Goal: Task Accomplishment & Management: Manage account settings

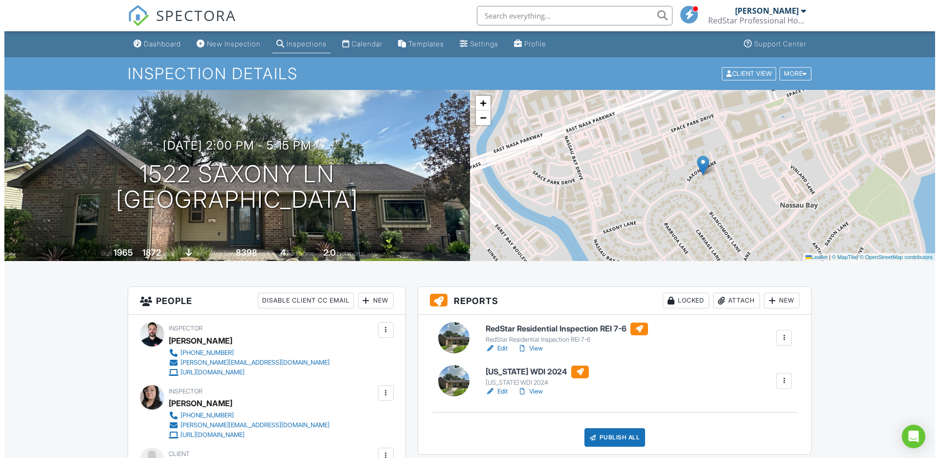
scroll to position [150, 0]
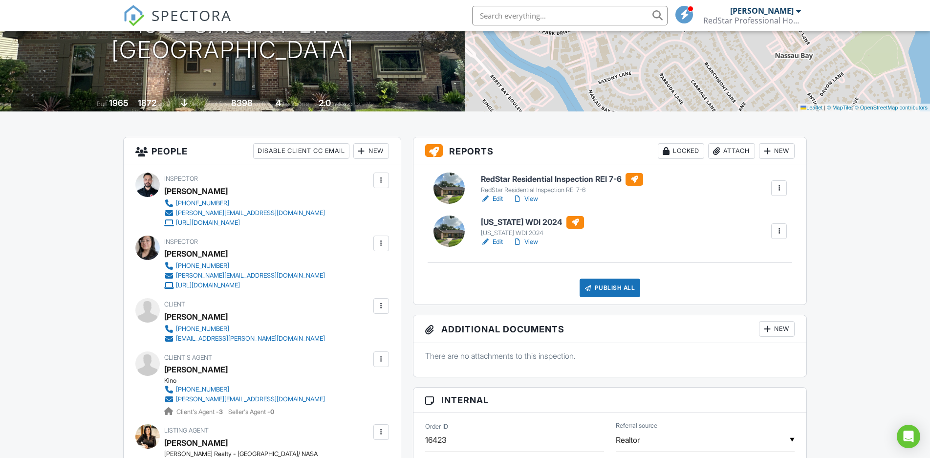
click at [610, 285] on div "Publish All" at bounding box center [610, 288] width 61 height 19
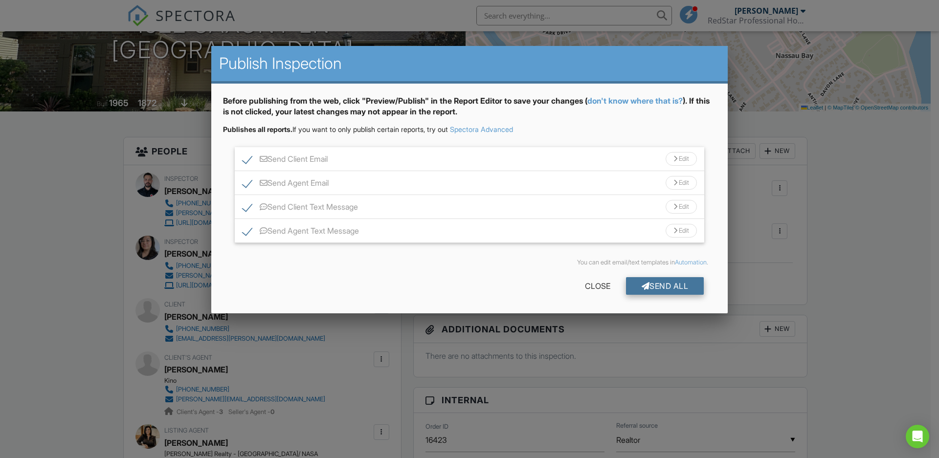
click at [647, 281] on div "Send All" at bounding box center [665, 286] width 78 height 18
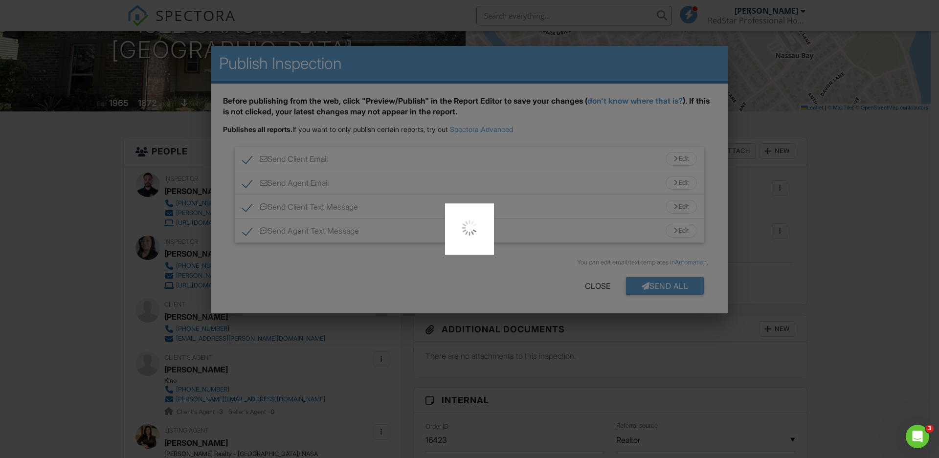
scroll to position [0, 0]
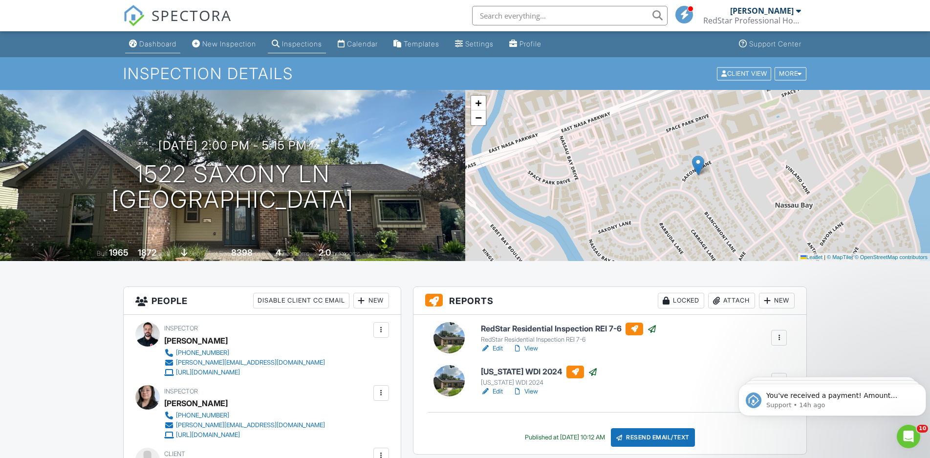
click at [162, 48] on link "Dashboard" at bounding box center [152, 44] width 55 height 18
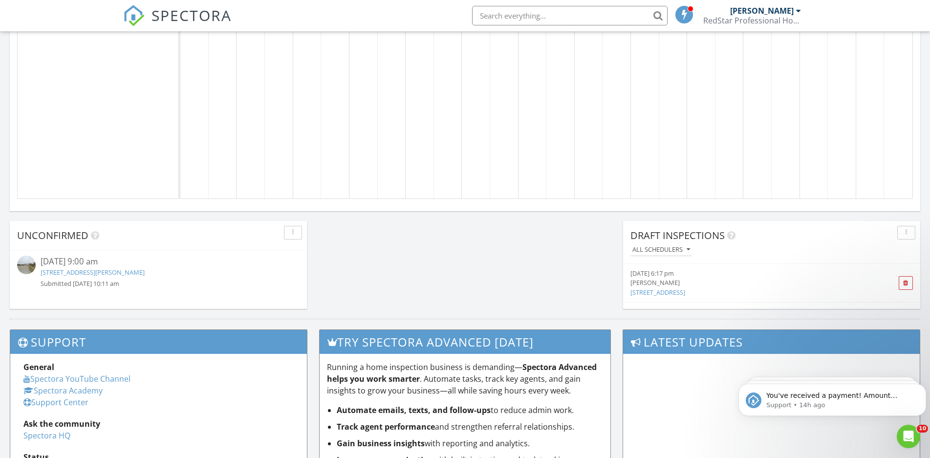
click at [122, 272] on link "6007 Wesley Manor Ct, Katy, TX 77449" at bounding box center [93, 272] width 104 height 9
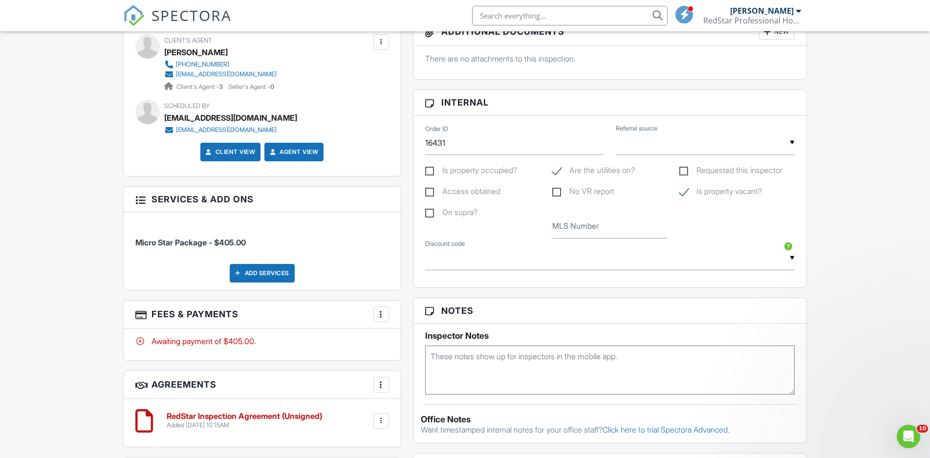
click at [467, 359] on textarea at bounding box center [610, 370] width 370 height 49
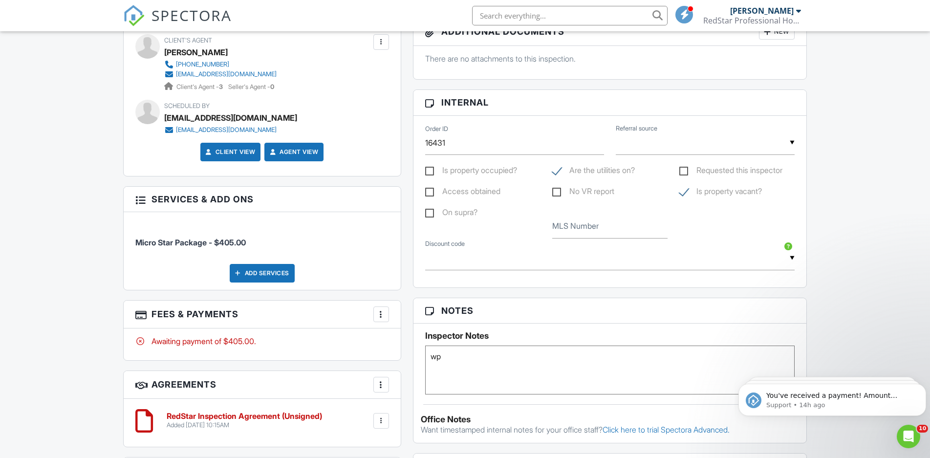
type textarea "w"
type textarea "working on it- MV"
drag, startPoint x: 841, startPoint y: 230, endPoint x: 826, endPoint y: 230, distance: 15.6
click at [845, 230] on div "Dashboard New Inspection Inspections Calendar Templates Settings Profile Suppor…" at bounding box center [465, 206] width 930 height 1346
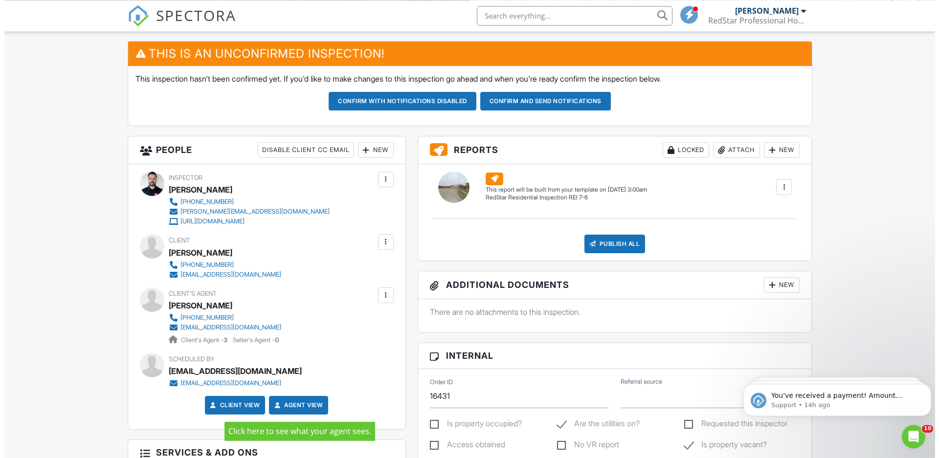
scroll to position [199, 0]
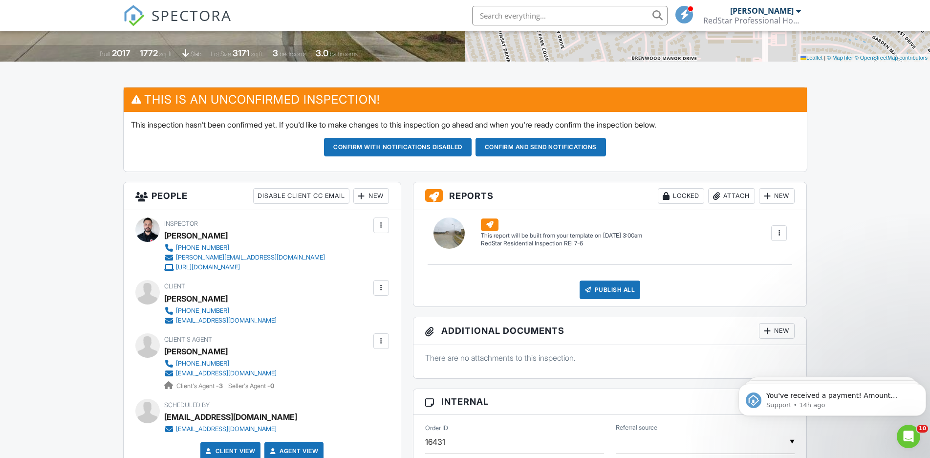
click at [377, 195] on div "New" at bounding box center [371, 196] width 36 height 16
click at [382, 278] on li "Listing Agent" at bounding box center [406, 275] width 96 height 24
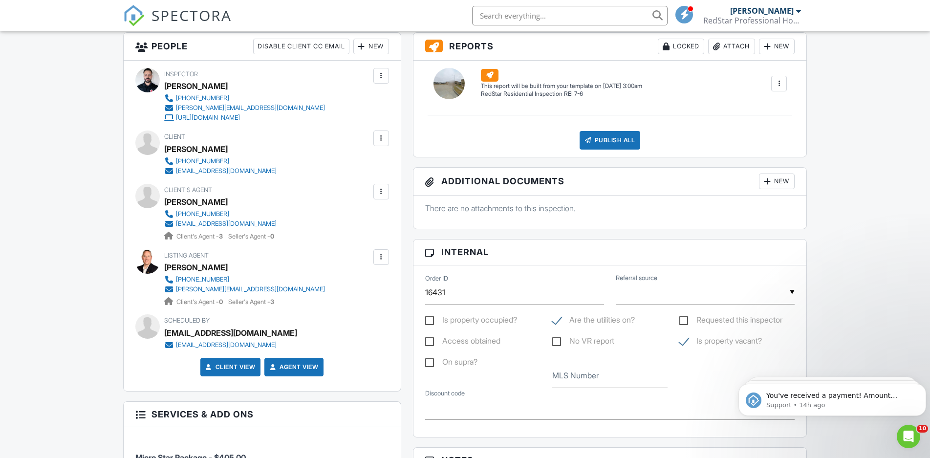
scroll to position [499, 0]
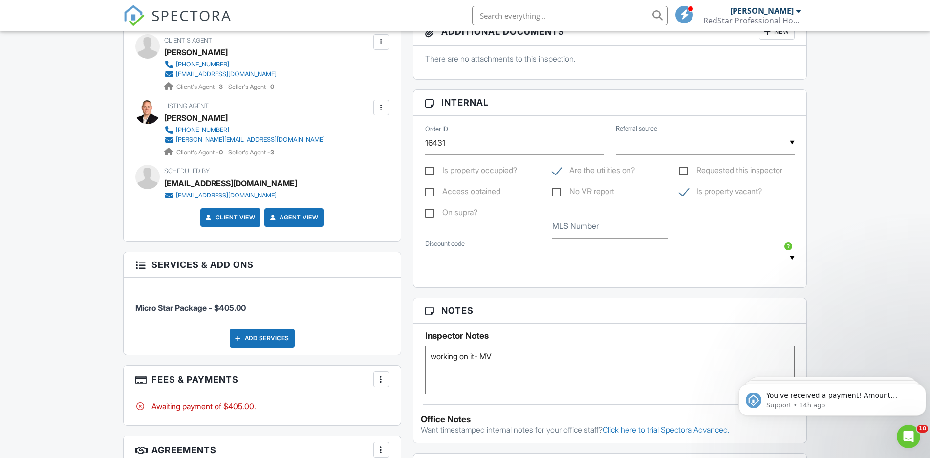
click at [465, 190] on label "Access obtained" at bounding box center [462, 193] width 75 height 12
click at [432, 190] on input "Access obtained" at bounding box center [428, 193] width 6 height 6
checkbox input "true"
drag, startPoint x: 515, startPoint y: 359, endPoint x: 410, endPoint y: 357, distance: 105.6
click at [425, 358] on textarea "working on it- MV" at bounding box center [610, 370] width 370 height 49
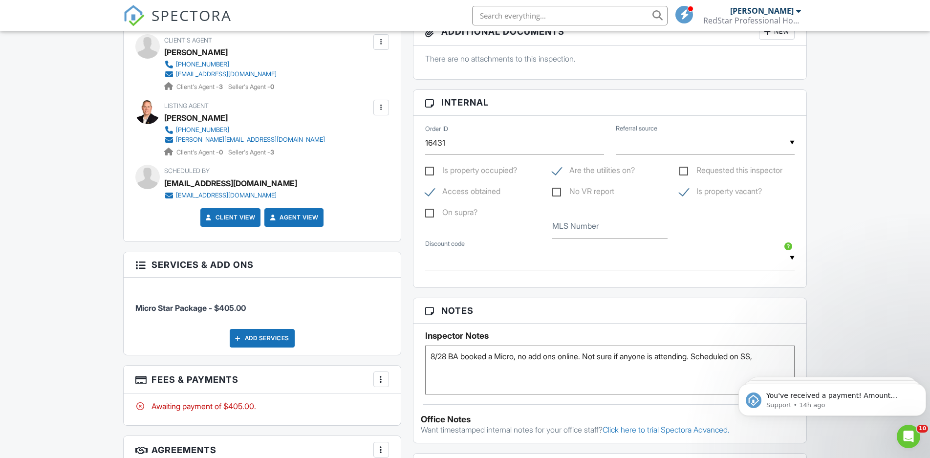
paste textarea "On the house, left side: 1968"
type textarea "8/28 BA booked a Micro, no add ons online. Not sure if anyone is attending. Sch…"
click at [853, 220] on div "Dashboard New Inspection Inspections Calendar Templates Settings Profile Suppor…" at bounding box center [465, 206] width 930 height 1347
click at [688, 147] on input "text" at bounding box center [705, 143] width 179 height 24
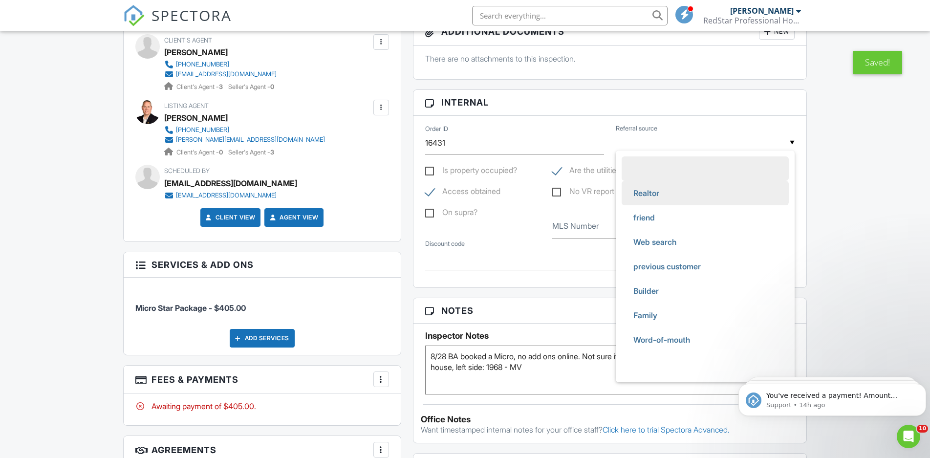
click at [658, 191] on span "Realtor" at bounding box center [647, 193] width 42 height 24
type input "Realtor"
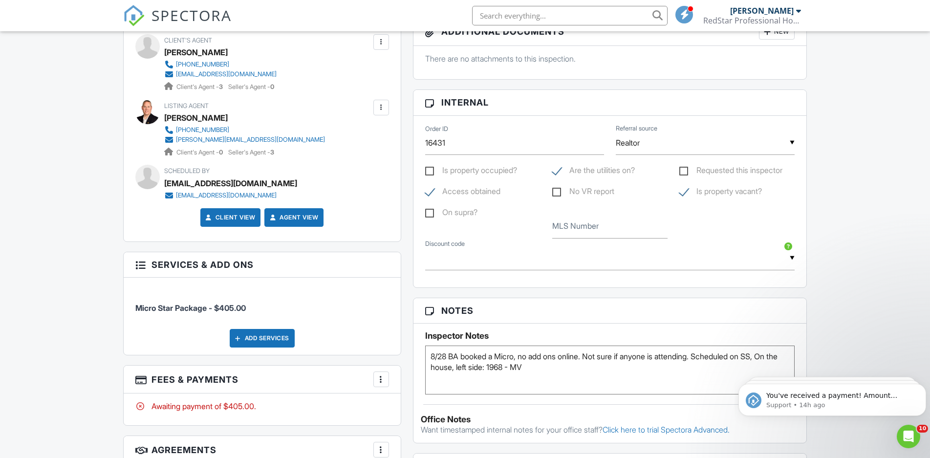
click at [630, 150] on input "Realtor" at bounding box center [705, 143] width 179 height 24
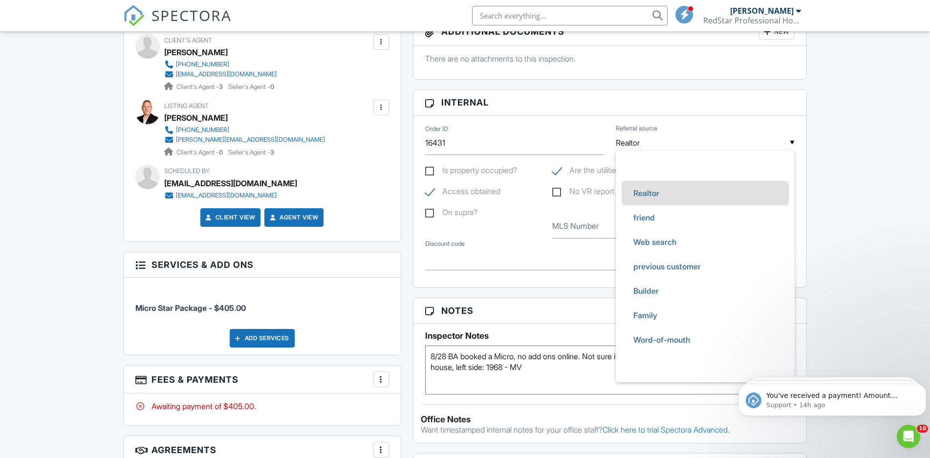
click at [567, 228] on label "MLS Number" at bounding box center [575, 226] width 46 height 11
click at [567, 228] on input "MLS Number" at bounding box center [609, 227] width 115 height 24
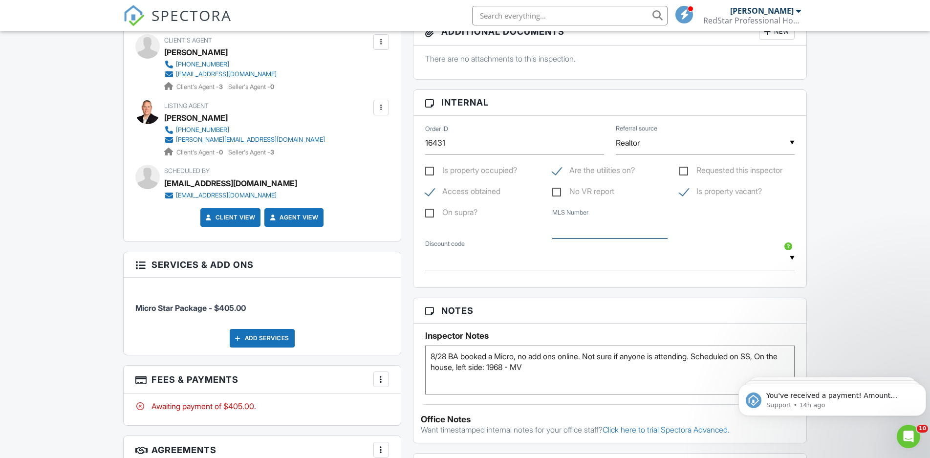
paste input "42976488"
type input "42976488"
click at [882, 201] on div "Dashboard New Inspection Inspections Calendar Templates Settings Profile Suppor…" at bounding box center [465, 206] width 930 height 1347
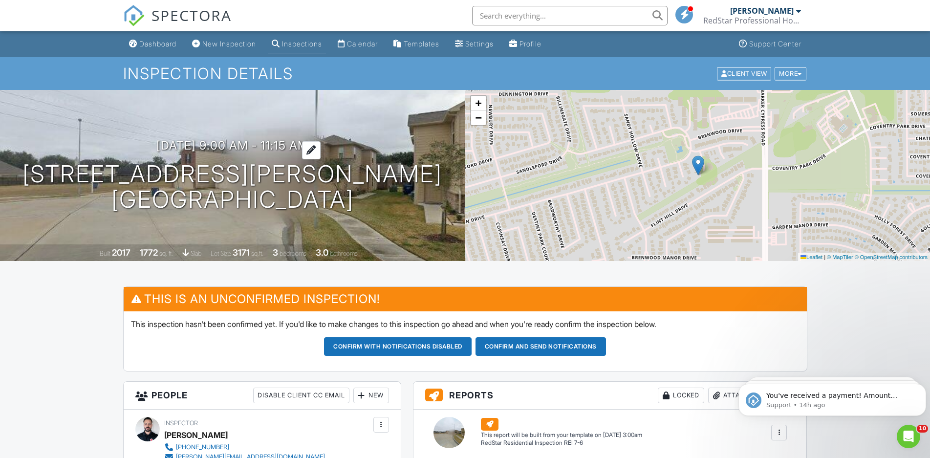
click at [254, 146] on h3 "08/29/2025 9:00 am - 11:15 am" at bounding box center [232, 145] width 152 height 13
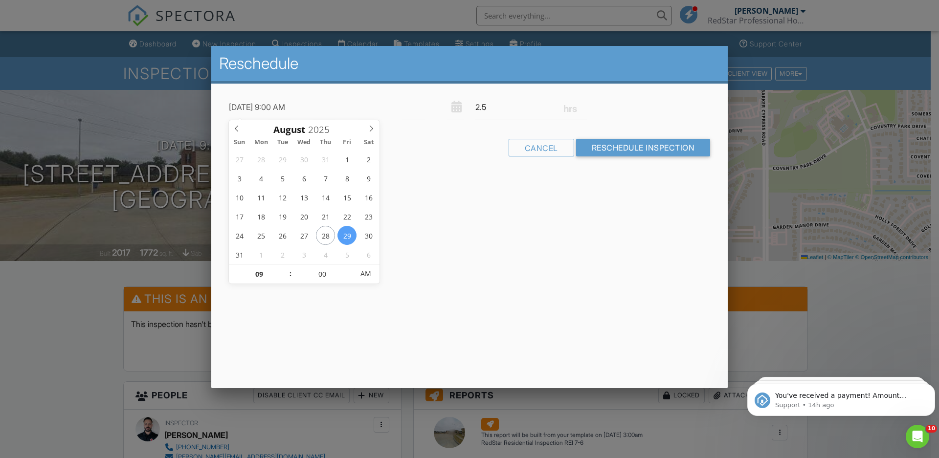
click at [585, 105] on input "2.5" at bounding box center [530, 107] width 111 height 24
click at [585, 105] on input "2.75" at bounding box center [530, 107] width 111 height 24
type input "3"
click at [585, 105] on input "3" at bounding box center [530, 107] width 111 height 24
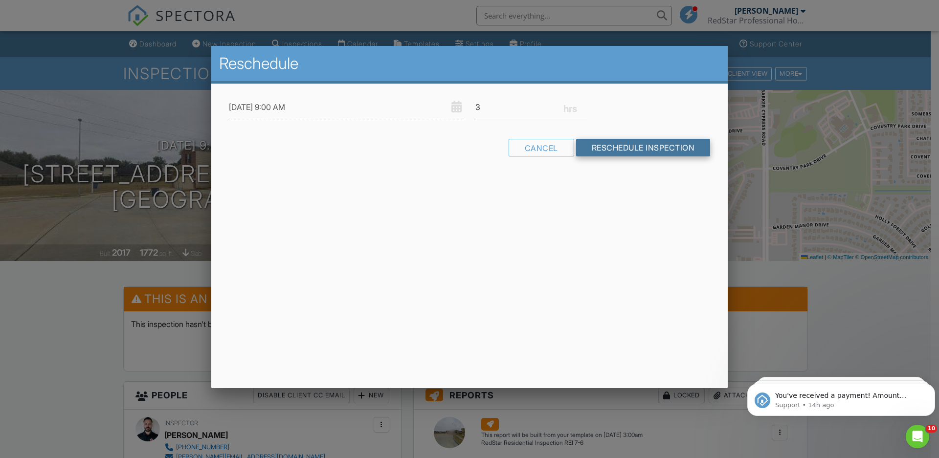
click at [597, 139] on form "08/29/2025 9:00 AM 3 Warning: this date/time is in the past. Cancel Reschedule …" at bounding box center [469, 129] width 493 height 68
click at [600, 147] on input "Reschedule Inspection" at bounding box center [643, 148] width 134 height 18
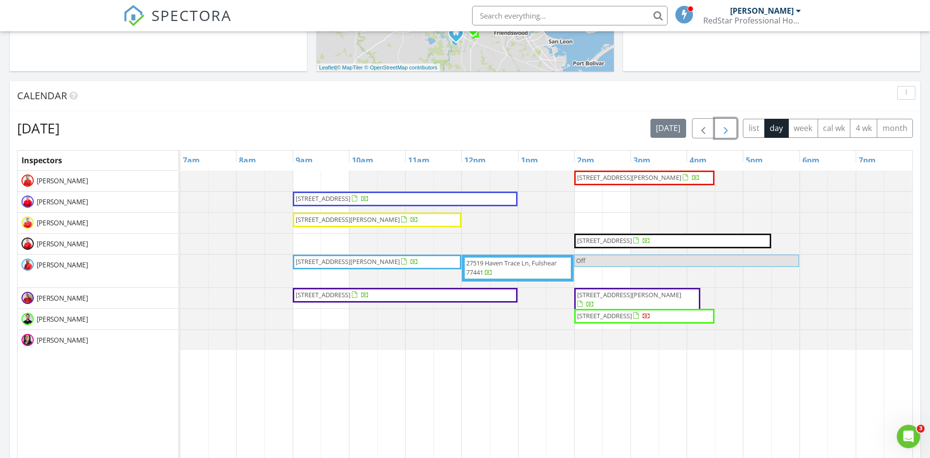
click at [720, 134] on button "button" at bounding box center [726, 128] width 23 height 20
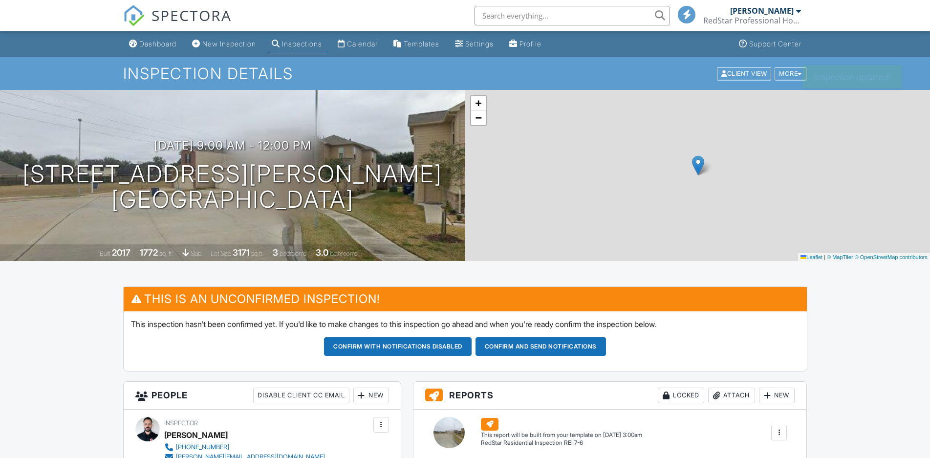
click at [358, 47] on div "Calendar" at bounding box center [362, 44] width 31 height 8
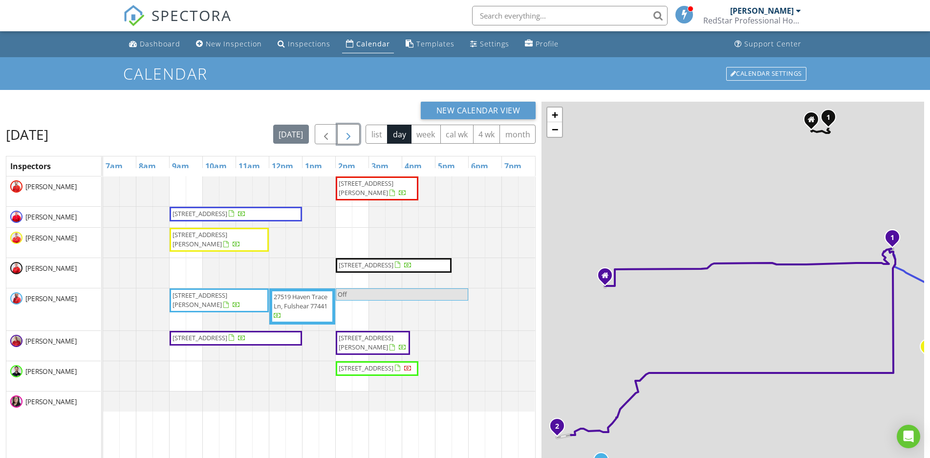
click at [351, 132] on span "button" at bounding box center [349, 135] width 12 height 12
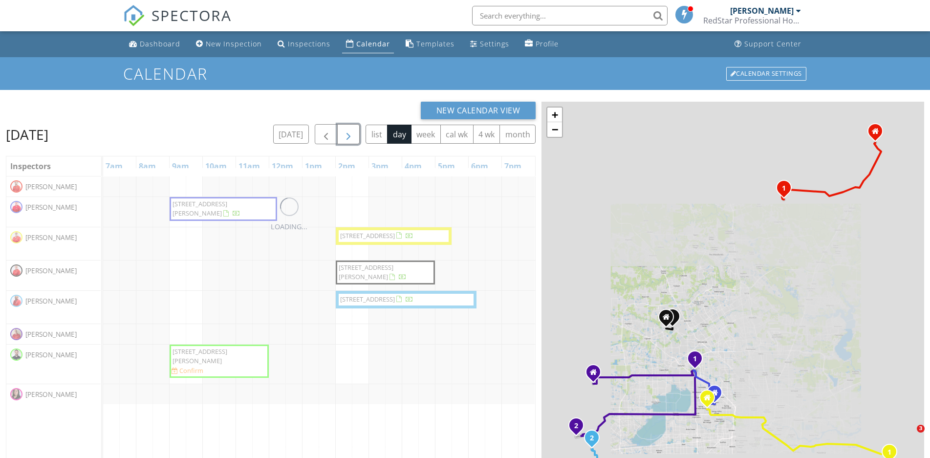
click at [351, 132] on span "button" at bounding box center [349, 135] width 12 height 12
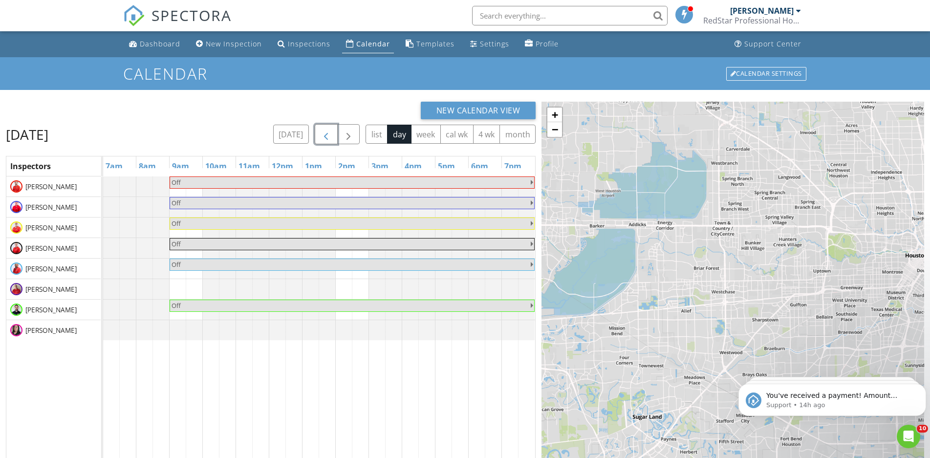
click at [333, 132] on button "button" at bounding box center [326, 134] width 23 height 20
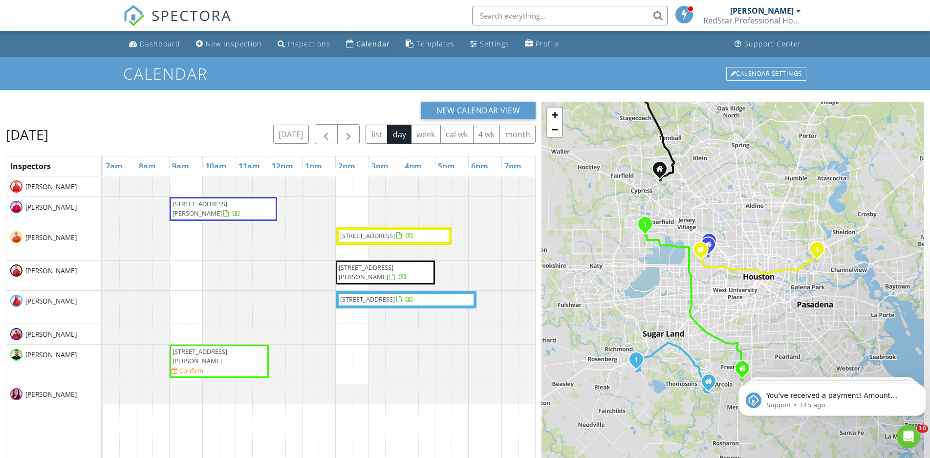
drag, startPoint x: 768, startPoint y: 328, endPoint x: 747, endPoint y: 210, distance: 119.8
click at [747, 210] on div "1 1 1 1 1 + − Hammerly Boulevard, Hollister Street 1.4 km, 3 min 30 s Head nort…" at bounding box center [733, 342] width 383 height 481
click at [217, 366] on div "6007 Wesley Manor Ct, Katy 77449 Confirm" at bounding box center [219, 361] width 95 height 29
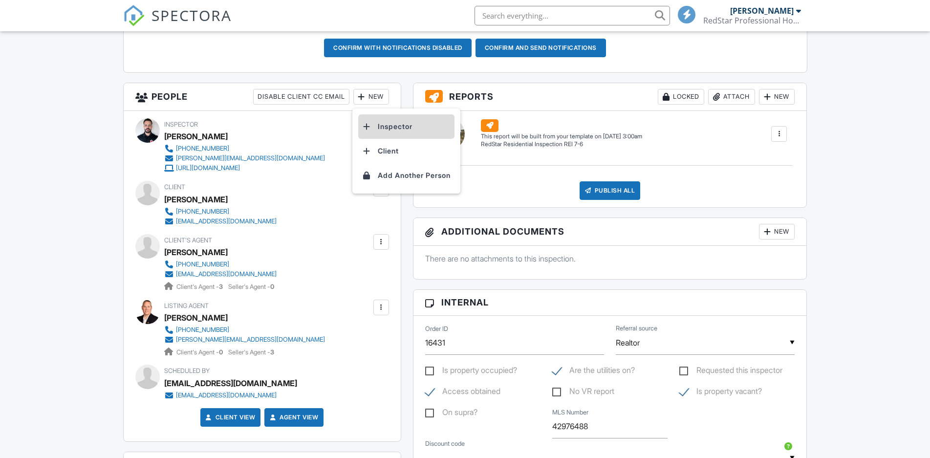
click at [389, 131] on li "Inspector" at bounding box center [406, 126] width 96 height 24
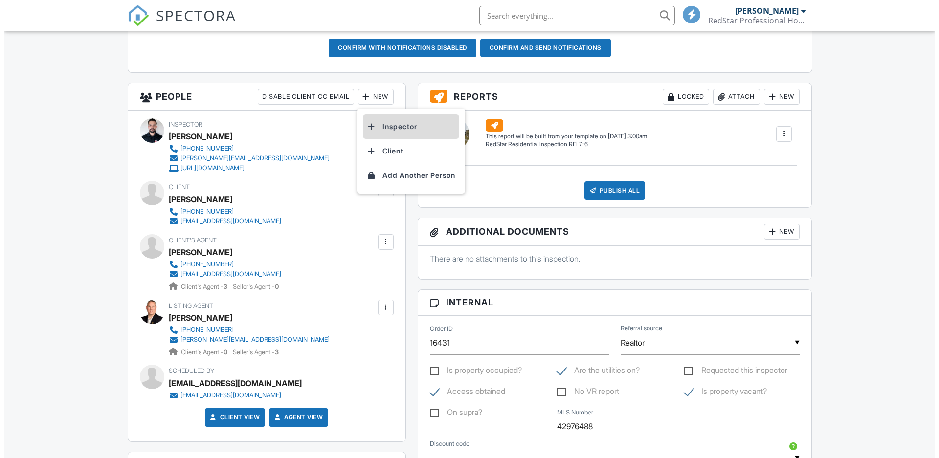
scroll to position [299, 0]
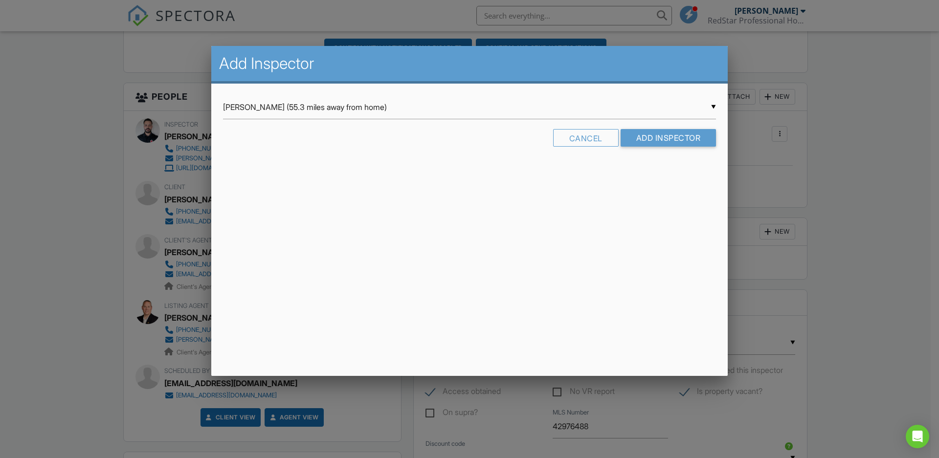
click at [329, 108] on input "[PERSON_NAME] (55.3 miles away from home)" at bounding box center [469, 107] width 493 height 24
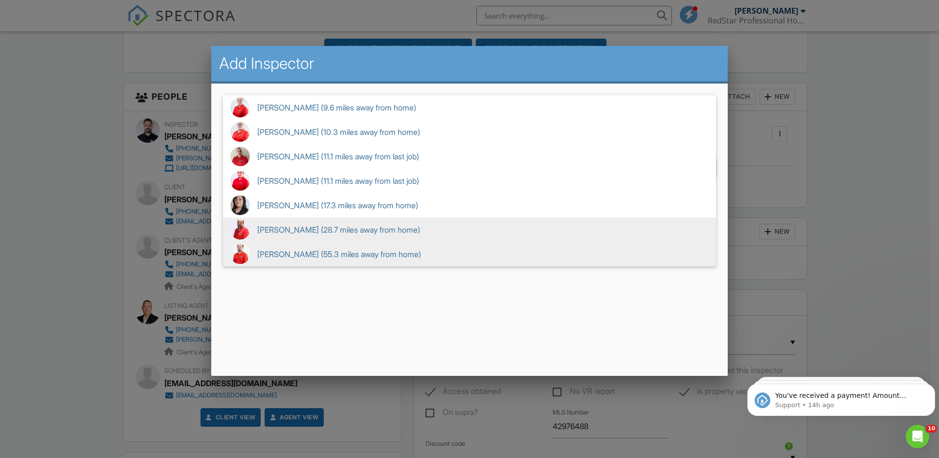
scroll to position [0, 0]
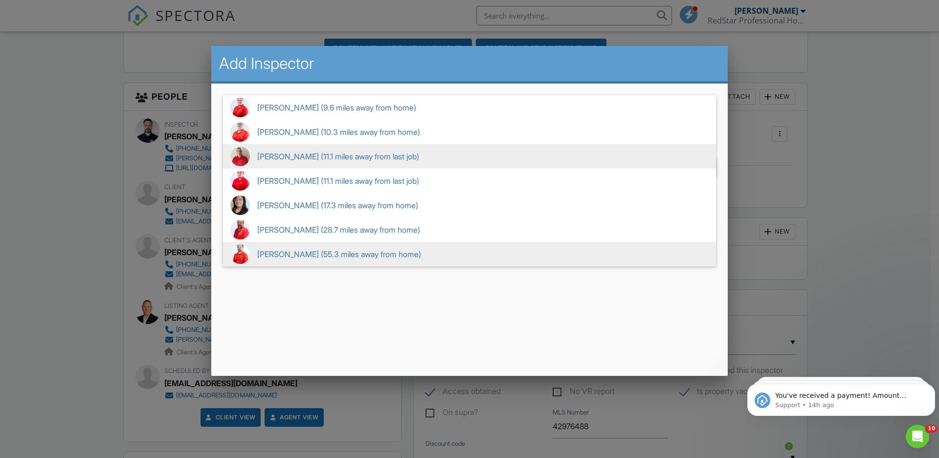
click at [288, 159] on span "[PERSON_NAME] (11.1 miles away from last job)" at bounding box center [469, 156] width 493 height 24
type input "[PERSON_NAME] (11.1 miles away from last job)"
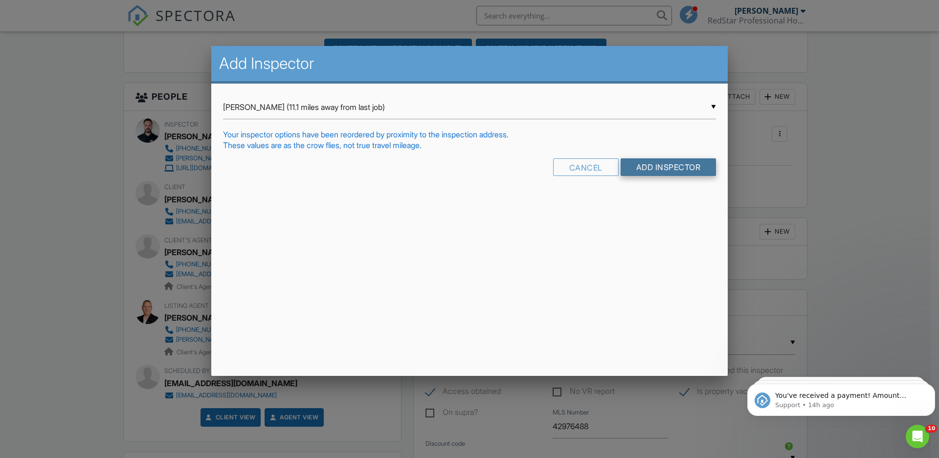
click at [657, 164] on input "Add Inspector" at bounding box center [668, 167] width 96 height 18
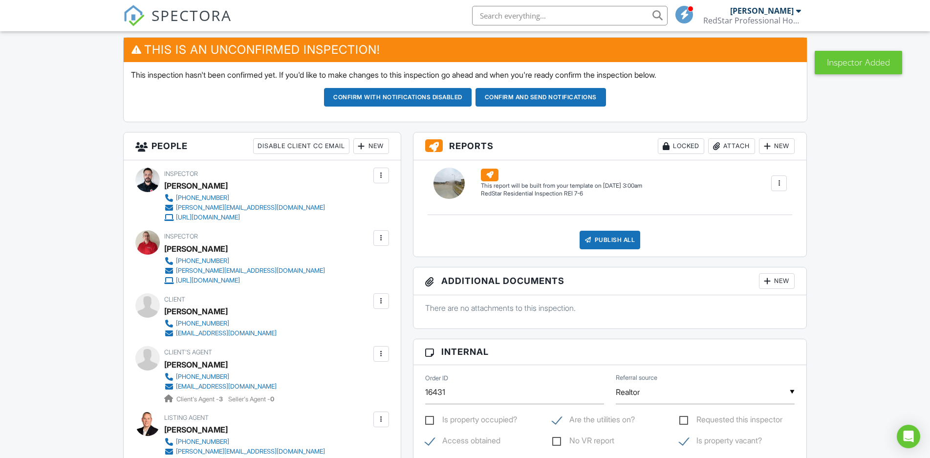
click at [379, 176] on div at bounding box center [381, 176] width 10 height 10
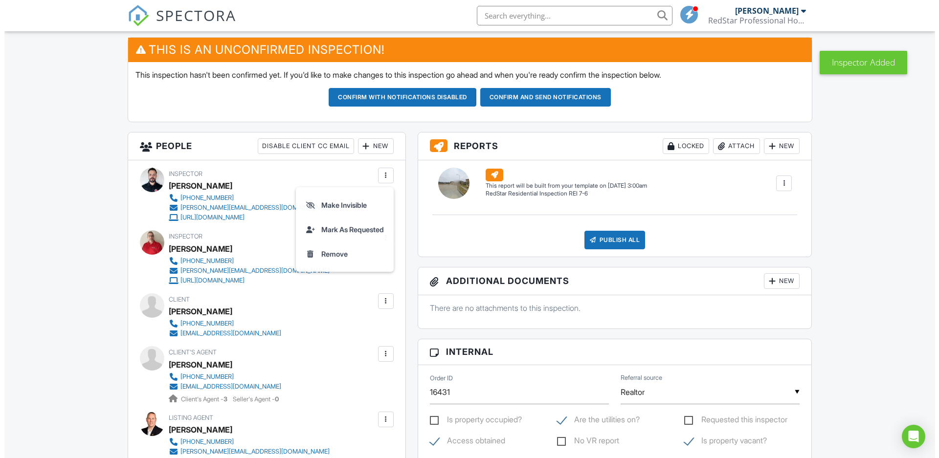
scroll to position [249, 0]
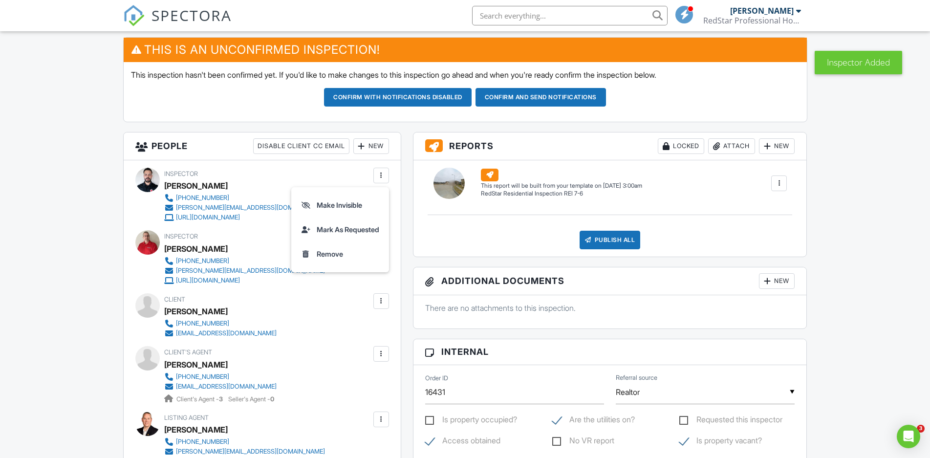
click at [333, 251] on li "Remove" at bounding box center [340, 254] width 86 height 24
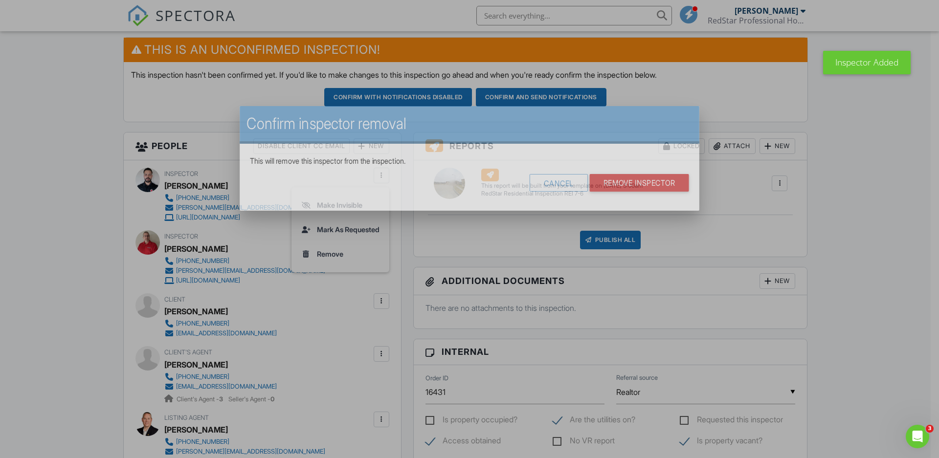
scroll to position [0, 0]
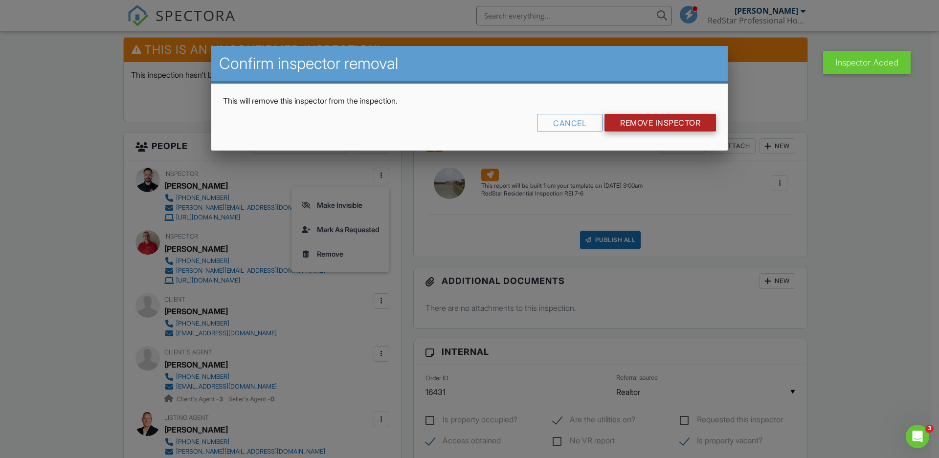
click at [641, 123] on input "Remove Inspector" at bounding box center [659, 123] width 111 height 18
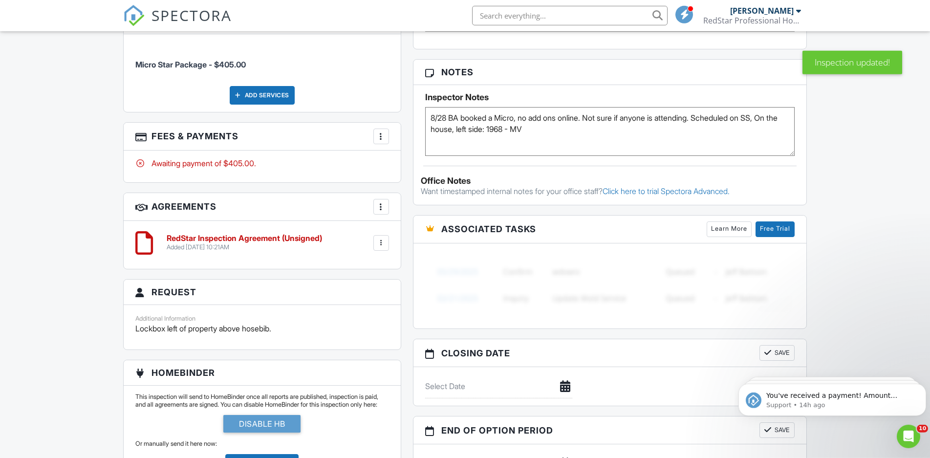
scroll to position [648, 0]
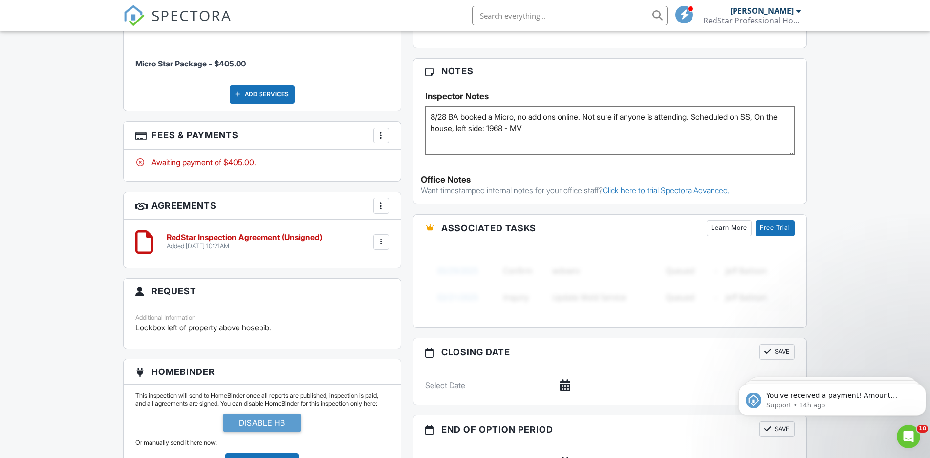
click at [862, 158] on div "Dashboard New Inspection Inspections Calendar Templates Settings Profile Suppor…" at bounding box center [465, 99] width 930 height 1432
click at [466, 128] on textarea "8/28 BA booked a Micro, no add ons online. Not sure if anyone is attending. Sch…" at bounding box center [610, 130] width 370 height 49
click at [858, 136] on div "Dashboard New Inspection Inspections Calendar Templates Settings Profile Suppor…" at bounding box center [465, 99] width 930 height 1432
click at [511, 130] on textarea "8/28 BA booked a Micro, no add ons online. Not sure if anyone is attending. Sch…" at bounding box center [610, 130] width 370 height 49
type textarea "8/28 BA booked a Micro, no add ons online. Not sure if anyone is attending. Sch…"
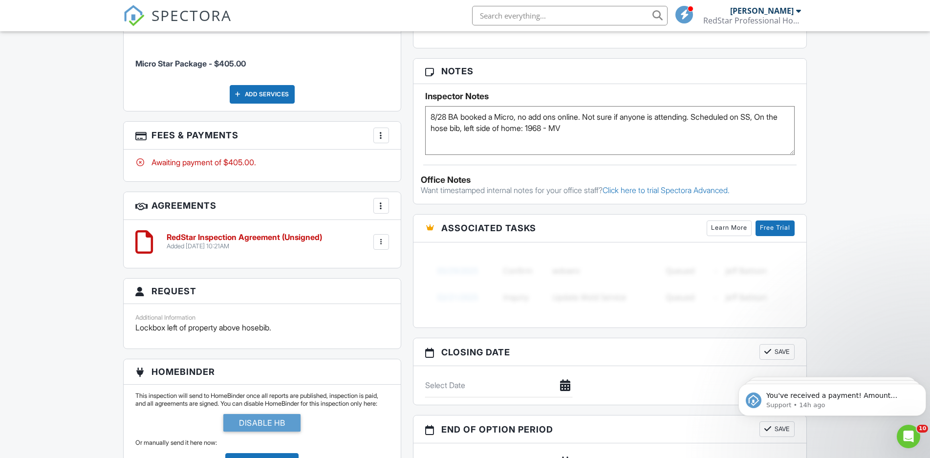
click at [845, 151] on div "Dashboard New Inspection Inspections Calendar Templates Settings Profile Suppor…" at bounding box center [465, 99] width 930 height 1432
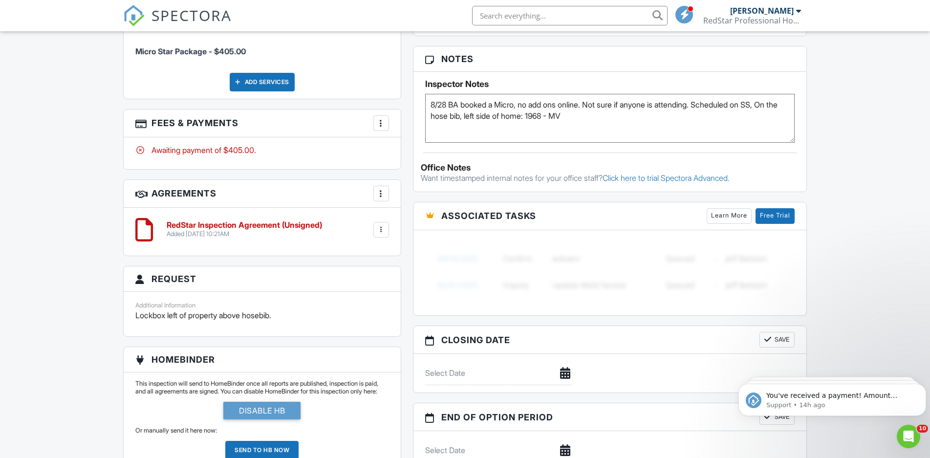
scroll to position [561, 0]
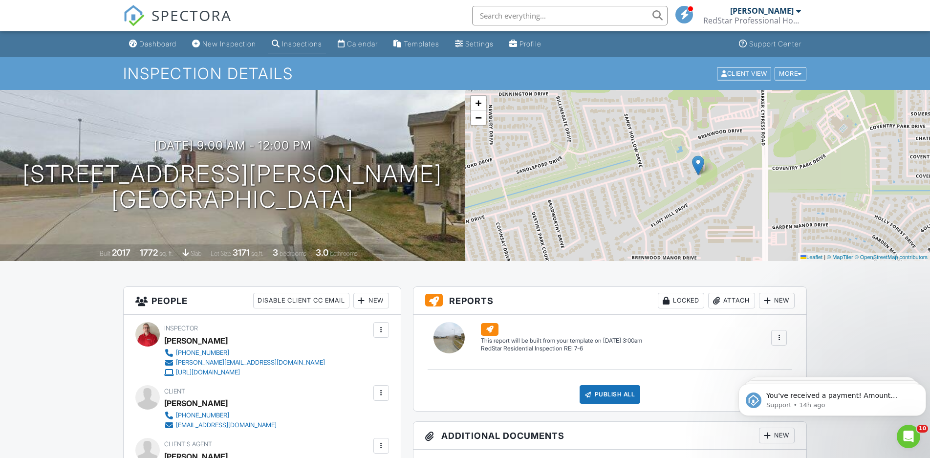
click at [157, 33] on link "SPECTORA" at bounding box center [177, 23] width 109 height 21
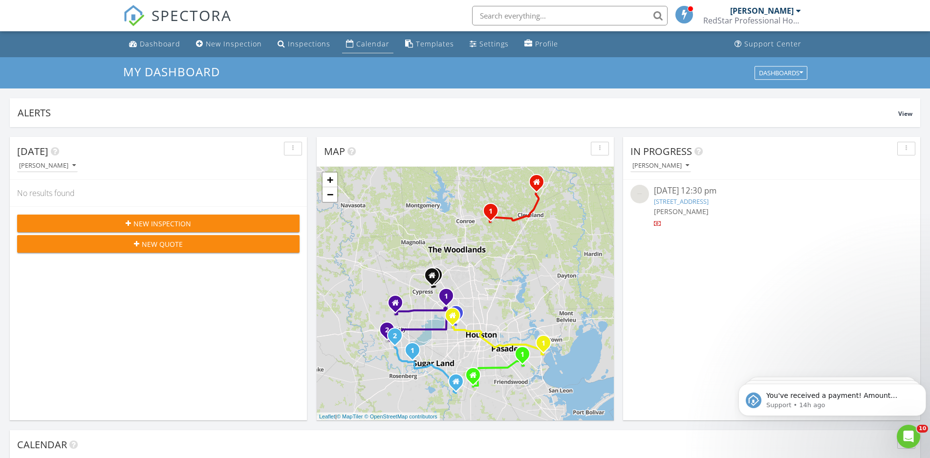
click at [361, 44] on div "Calendar" at bounding box center [372, 43] width 33 height 9
click at [146, 43] on div "Dashboard" at bounding box center [160, 43] width 41 height 9
